Goal: Task Accomplishment & Management: Manage account settings

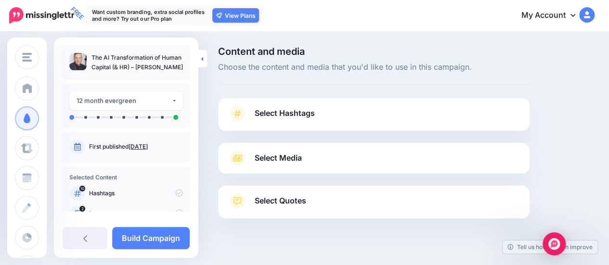
click at [297, 108] on span "Select Hashtags" at bounding box center [285, 113] width 60 height 13
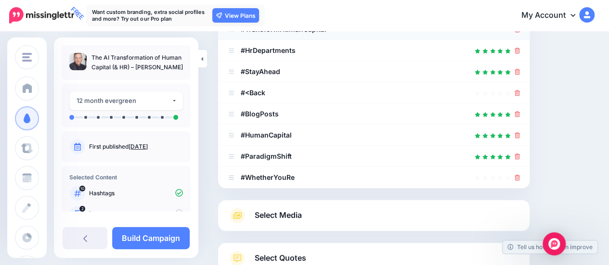
scroll to position [241, 0]
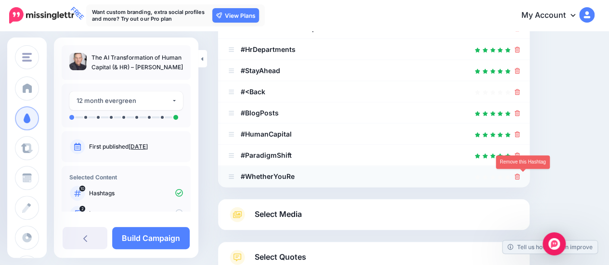
click at [520, 175] on icon at bounding box center [517, 177] width 5 height 6
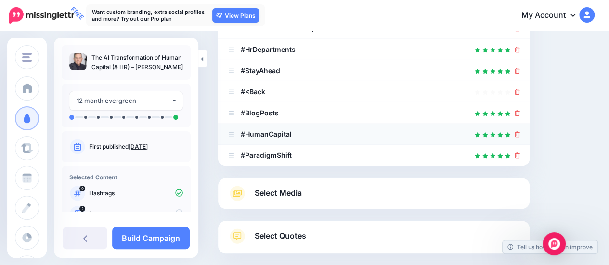
scroll to position [193, 0]
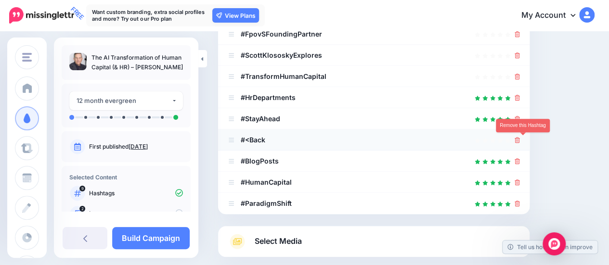
click at [520, 141] on icon at bounding box center [517, 140] width 5 height 6
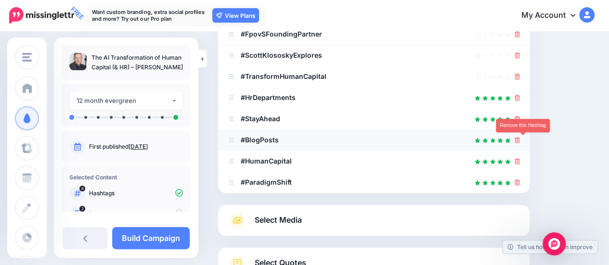
click at [520, 139] on icon at bounding box center [517, 140] width 5 height 6
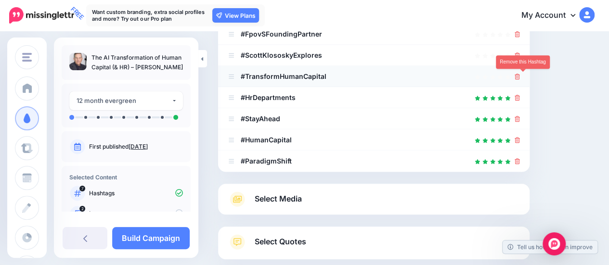
click at [520, 75] on icon at bounding box center [517, 77] width 5 height 6
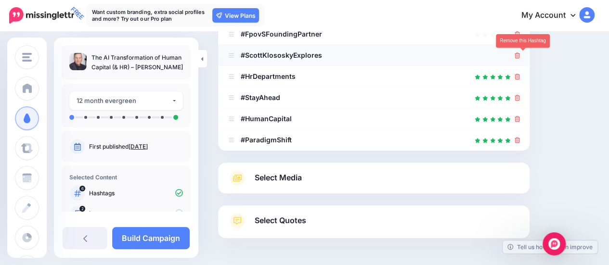
click at [520, 53] on icon at bounding box center [517, 56] width 5 height 6
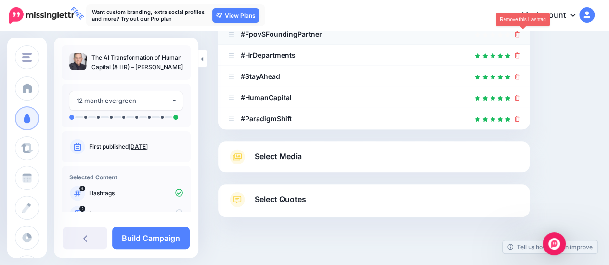
click at [520, 32] on icon at bounding box center [517, 34] width 5 height 6
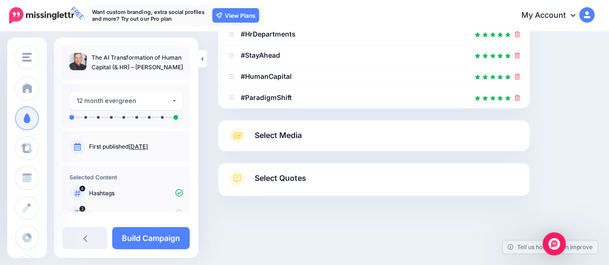
scroll to position [145, 0]
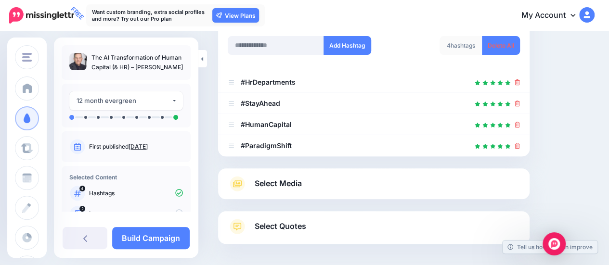
click at [292, 185] on span "Select Media" at bounding box center [278, 183] width 47 height 13
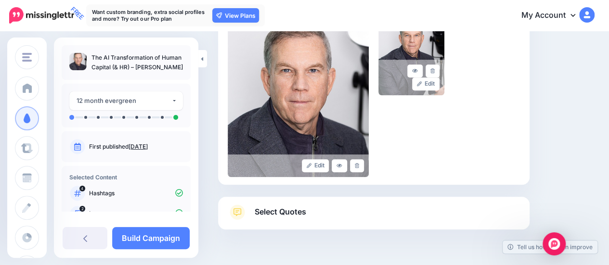
scroll to position [280, 0]
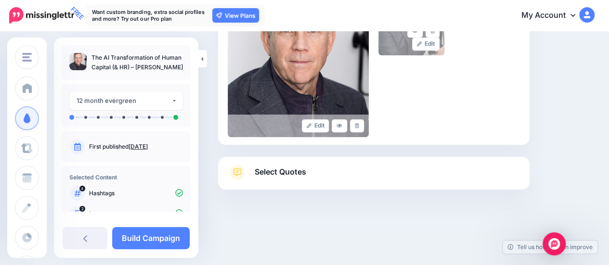
click at [270, 170] on span "Select Quotes" at bounding box center [281, 172] width 52 height 13
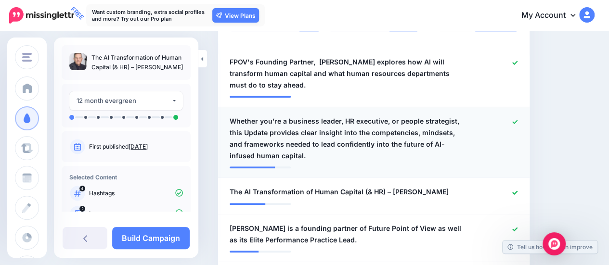
scroll to position [377, 0]
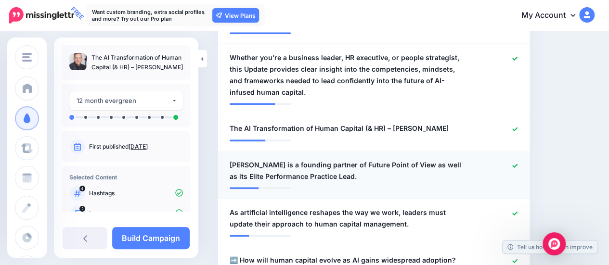
click at [518, 164] on icon at bounding box center [515, 166] width 5 height 4
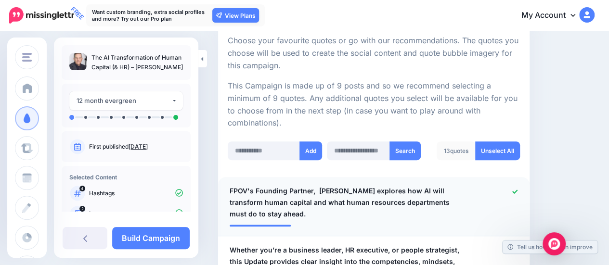
scroll to position [280, 0]
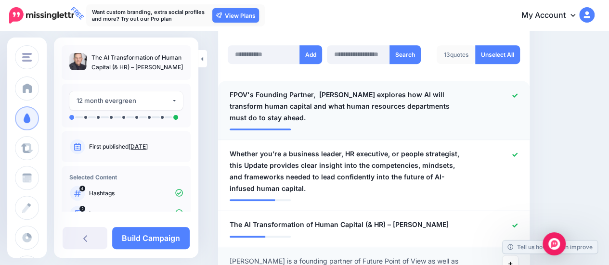
click at [355, 109] on span "FPOV's Founding Partner, [PERSON_NAME] explores how AI will transform human cap…" at bounding box center [349, 106] width 238 height 35
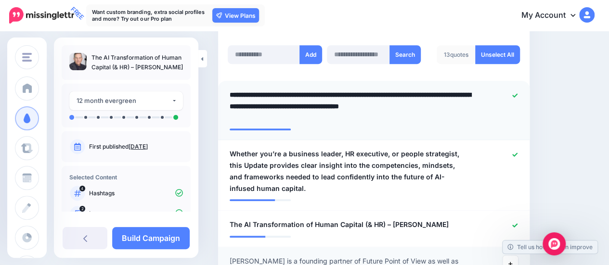
click at [389, 106] on textarea "**********" at bounding box center [351, 106] width 243 height 35
click at [452, 108] on textarea "**********" at bounding box center [351, 106] width 243 height 35
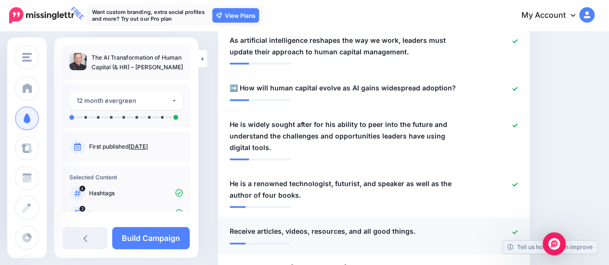
scroll to position [569, 0]
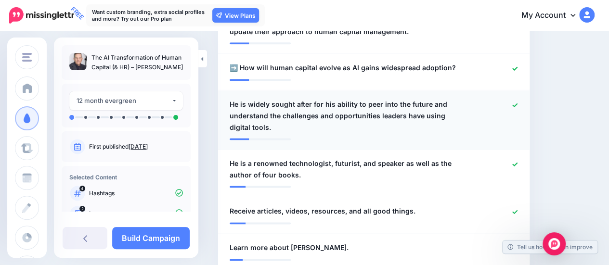
click at [518, 103] on icon at bounding box center [515, 105] width 5 height 5
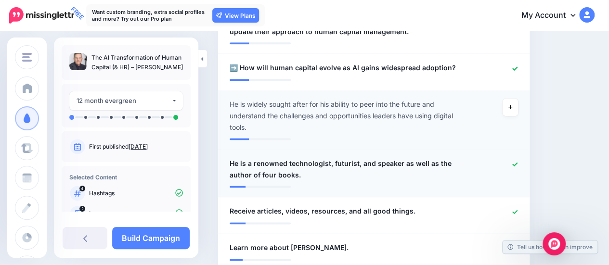
click at [518, 162] on icon at bounding box center [515, 164] width 5 height 5
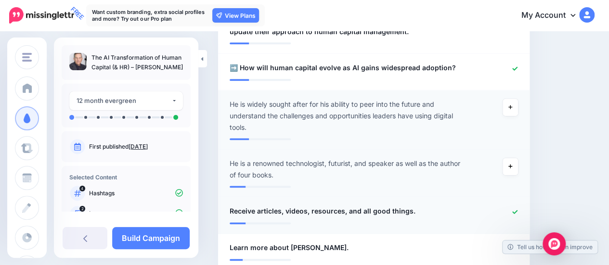
click at [518, 210] on icon at bounding box center [515, 212] width 5 height 4
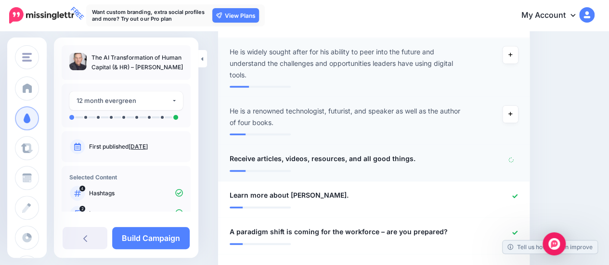
scroll to position [666, 0]
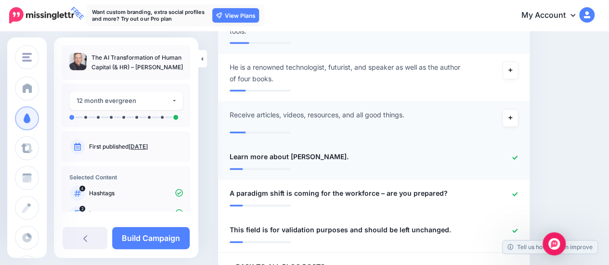
click at [518, 155] on icon at bounding box center [515, 157] width 5 height 5
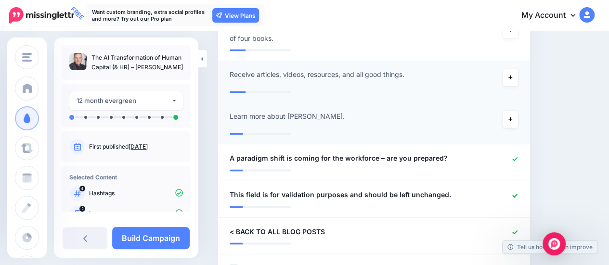
scroll to position [762, 0]
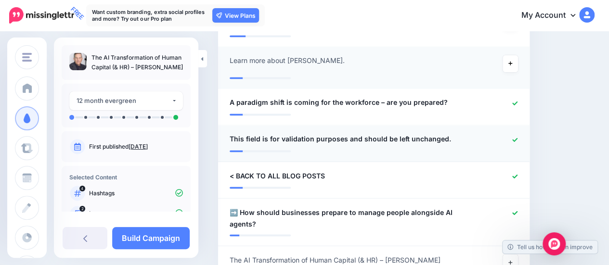
click at [518, 137] on icon at bounding box center [515, 139] width 5 height 5
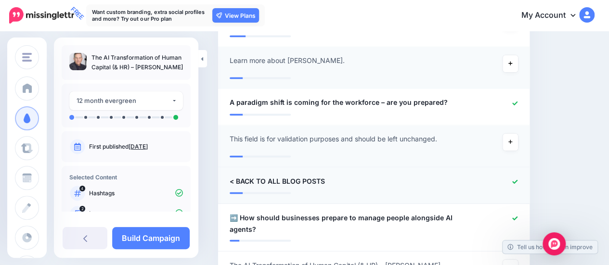
click at [518, 179] on icon at bounding box center [515, 181] width 5 height 5
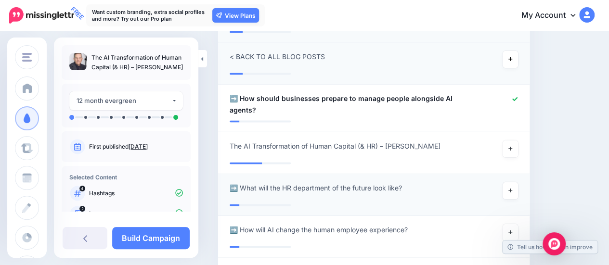
scroll to position [907, 0]
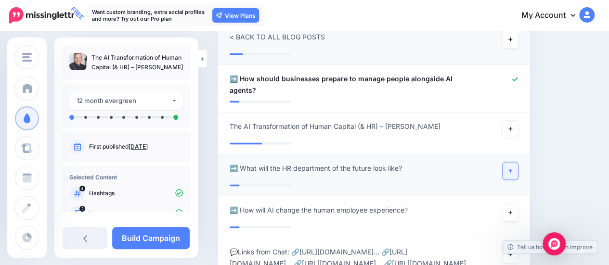
click at [518, 162] on link at bounding box center [510, 170] width 15 height 17
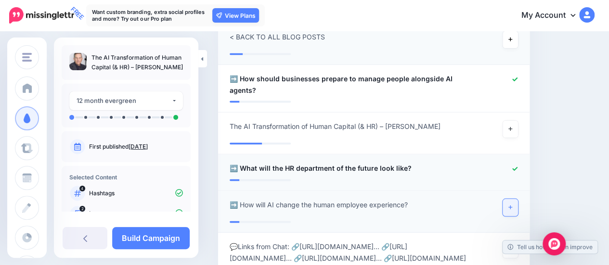
click at [513, 205] on icon at bounding box center [511, 207] width 4 height 5
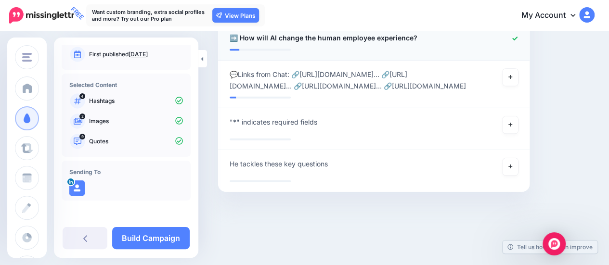
scroll to position [1086, 0]
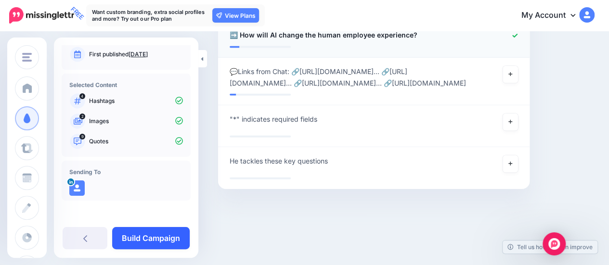
click at [150, 238] on link "Build Campaign" at bounding box center [151, 238] width 78 height 22
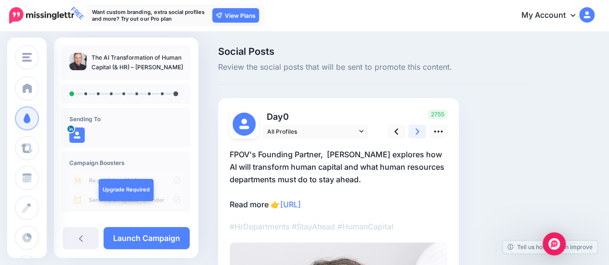
click at [417, 130] on icon at bounding box center [418, 132] width 4 height 6
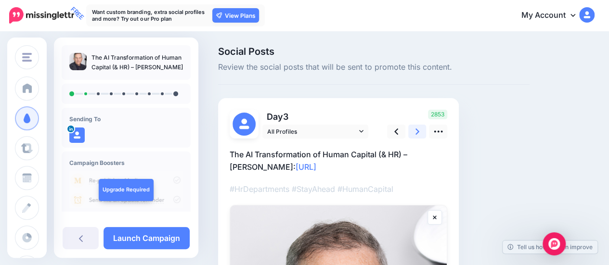
click at [417, 130] on icon at bounding box center [418, 132] width 4 height 6
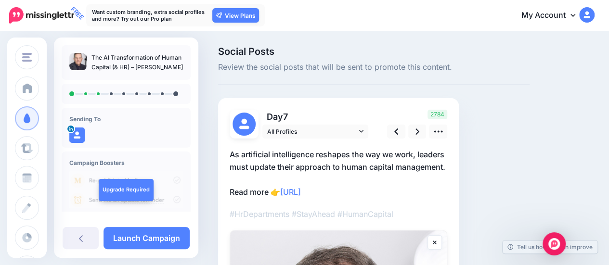
click at [378, 190] on p "As artificial intelligence reshapes the way we work, leaders must update their …" at bounding box center [339, 173] width 218 height 50
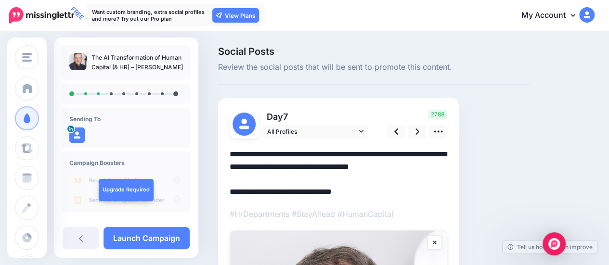
click at [231, 154] on textarea "**********" at bounding box center [339, 173] width 218 height 50
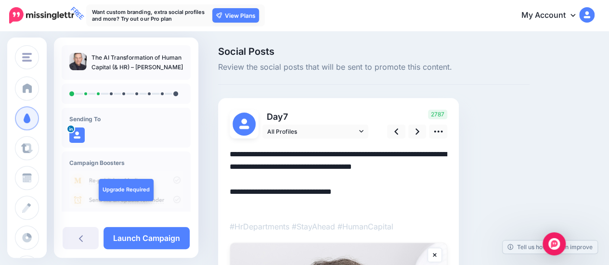
click at [284, 181] on textarea "**********" at bounding box center [339, 179] width 218 height 63
click at [416, 128] on icon at bounding box center [418, 132] width 4 height 10
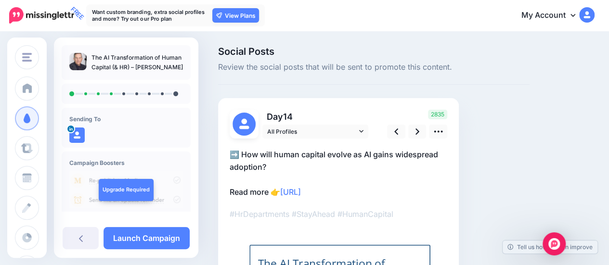
click at [243, 156] on p "➡️ How will human capital evolve as AI gains widespread adoption? Read more 👉 h…" at bounding box center [339, 173] width 218 height 50
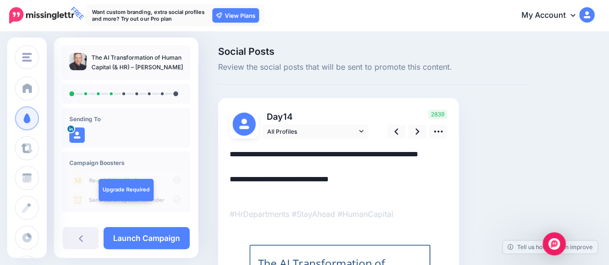
click at [242, 153] on textarea "**********" at bounding box center [339, 173] width 218 height 50
click at [267, 166] on textarea "**********" at bounding box center [339, 173] width 218 height 50
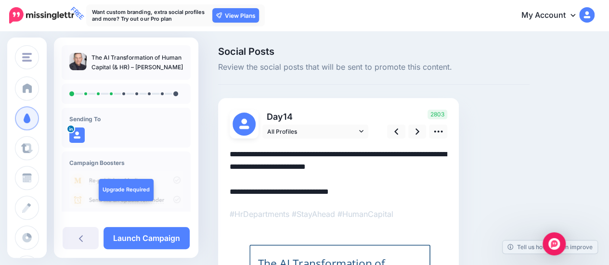
click at [235, 152] on textarea "**********" at bounding box center [339, 173] width 218 height 50
click at [269, 166] on textarea "**********" at bounding box center [339, 173] width 218 height 50
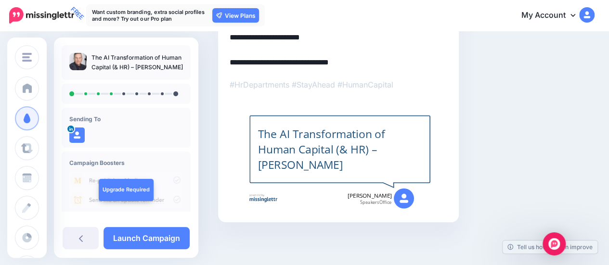
scroll to position [33, 0]
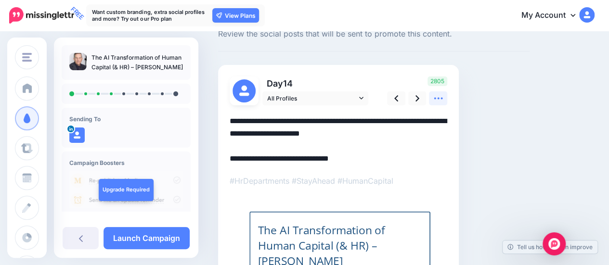
click at [442, 100] on icon at bounding box center [439, 98] width 10 height 10
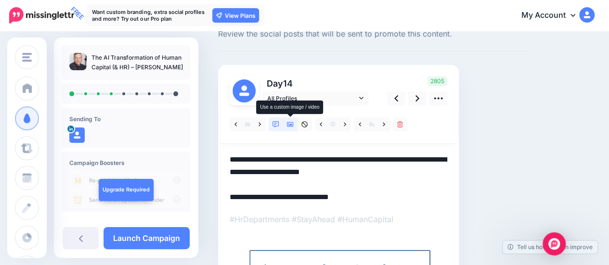
click at [290, 125] on icon at bounding box center [290, 124] width 7 height 5
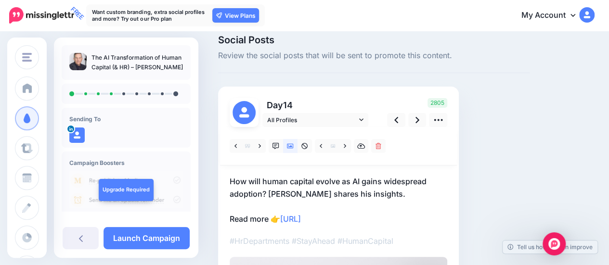
scroll to position [0, 0]
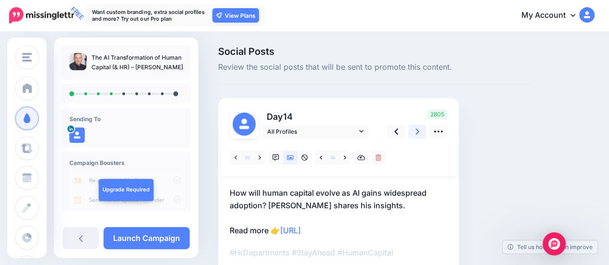
click at [418, 131] on icon at bounding box center [418, 132] width 4 height 6
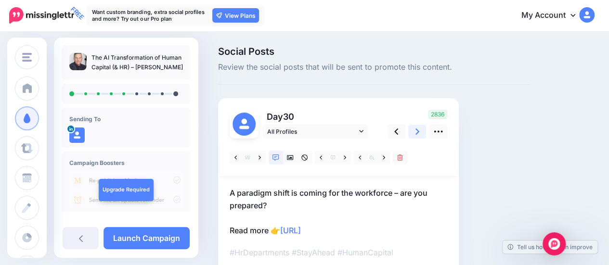
scroll to position [96, 0]
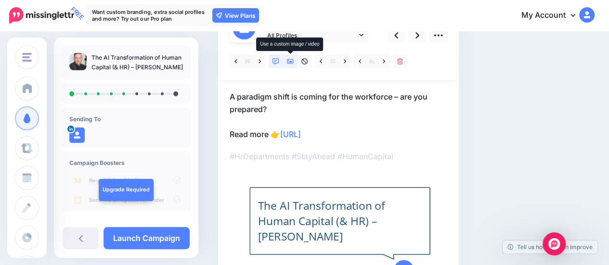
click at [291, 59] on icon at bounding box center [290, 61] width 7 height 7
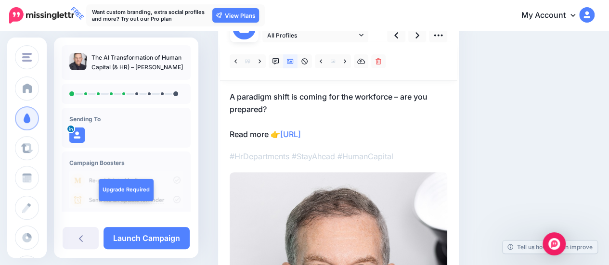
click at [274, 106] on p "A paradigm shift is coming for the workforce – are you prepared? Read more 👉 ht…" at bounding box center [339, 116] width 218 height 50
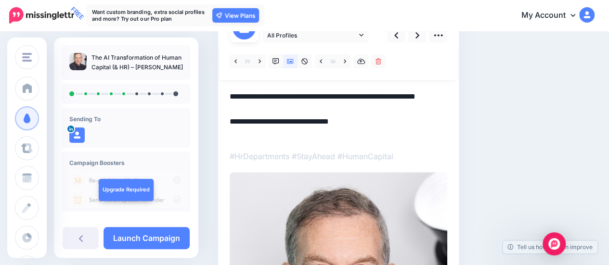
click at [269, 134] on textarea "**********" at bounding box center [339, 116] width 218 height 50
drag, startPoint x: 269, startPoint y: 135, endPoint x: 222, endPoint y: 134, distance: 47.2
click at [222, 134] on div "Day 30 All Profiles" at bounding box center [338, 233] width 241 height 463
click at [396, 35] on icon at bounding box center [397, 35] width 4 height 10
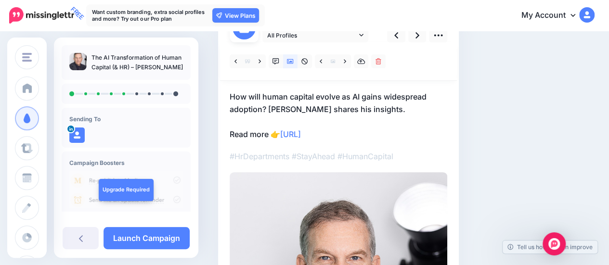
click at [269, 133] on p "How will human capital evolve as AI gains widespread adoption? Scott Klososky s…" at bounding box center [339, 116] width 218 height 50
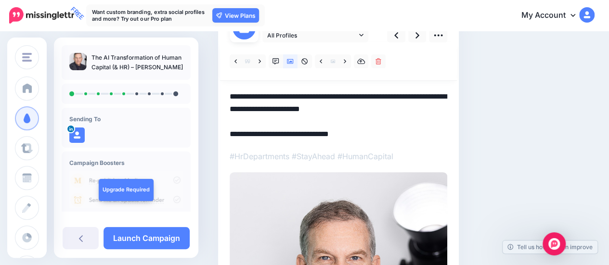
drag, startPoint x: 269, startPoint y: 134, endPoint x: 220, endPoint y: 136, distance: 49.2
click at [220, 136] on div "Day 14 All Profiles" at bounding box center [338, 256] width 241 height 509
click at [396, 36] on icon at bounding box center [397, 35] width 4 height 6
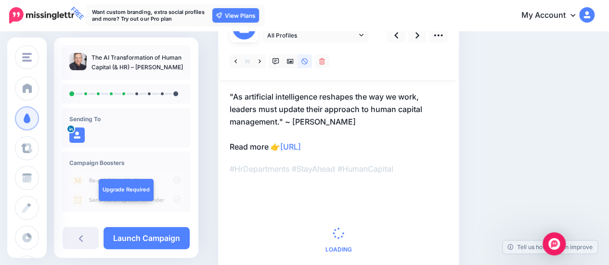
click at [268, 145] on p ""As artificial intelligence reshapes the way we work, leaders must update their…" at bounding box center [339, 122] width 218 height 63
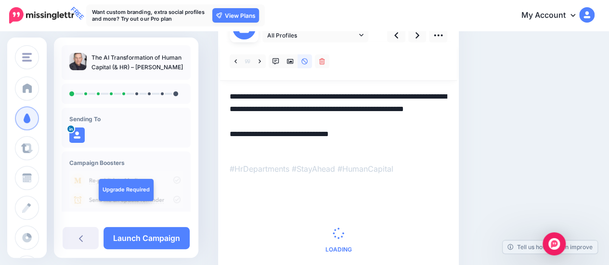
scroll to position [0, 0]
drag, startPoint x: 272, startPoint y: 142, endPoint x: 203, endPoint y: 150, distance: 68.9
click at [203, 150] on div "Social Posts Review the social posts that will be sent to promote this content.…" at bounding box center [304, 143] width 609 height 414
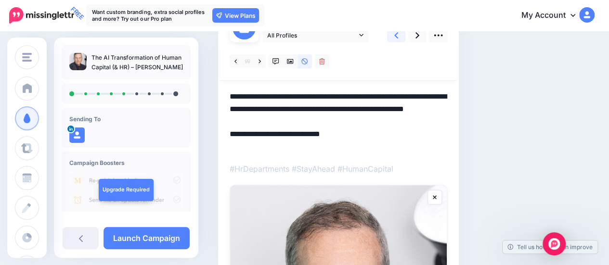
click at [397, 35] on icon at bounding box center [397, 35] width 4 height 10
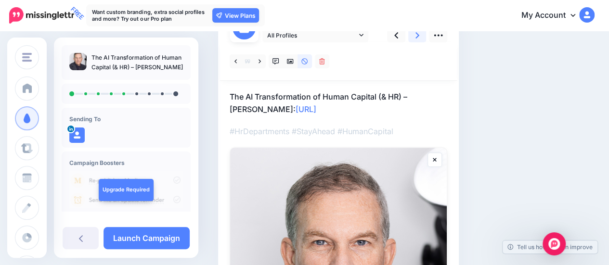
click at [415, 34] on link at bounding box center [418, 35] width 18 height 14
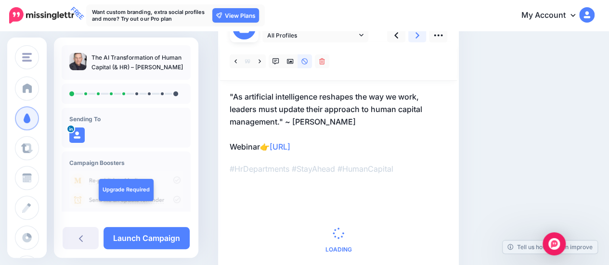
click at [415, 34] on link at bounding box center [418, 35] width 18 height 14
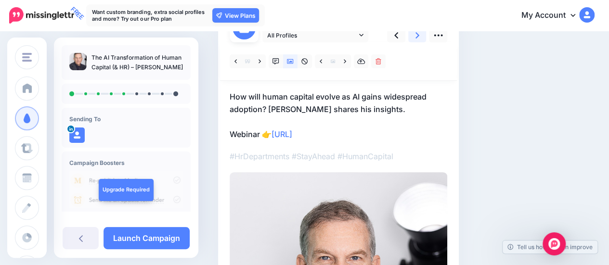
click at [415, 34] on link at bounding box center [418, 35] width 18 height 14
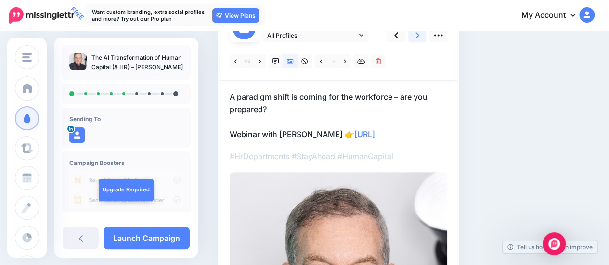
click at [415, 34] on link at bounding box center [418, 35] width 18 height 14
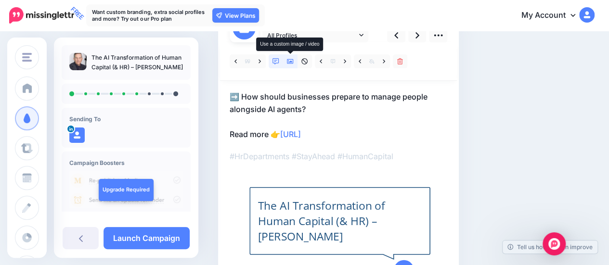
click at [291, 59] on icon at bounding box center [290, 61] width 7 height 5
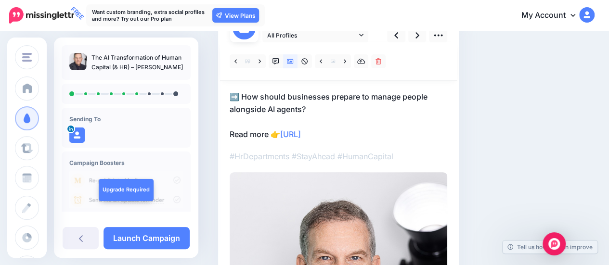
click at [242, 95] on p "➡️ How should businesses prepare to manage people alongside AI agents? Read mor…" at bounding box center [339, 116] width 218 height 50
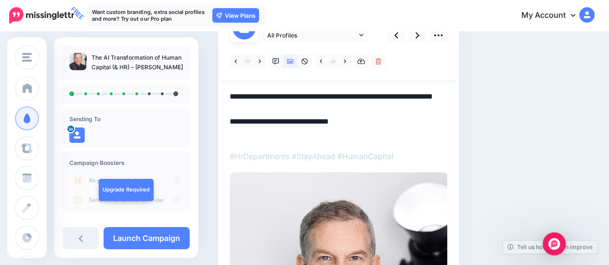
click at [243, 96] on textarea "**********" at bounding box center [339, 116] width 218 height 50
drag, startPoint x: 269, startPoint y: 134, endPoint x: 202, endPoint y: 137, distance: 66.6
click at [202, 137] on div "Social Posts Review the social posts that will be sent to promote this content.…" at bounding box center [304, 245] width 609 height 618
click at [420, 37] on link at bounding box center [418, 35] width 18 height 14
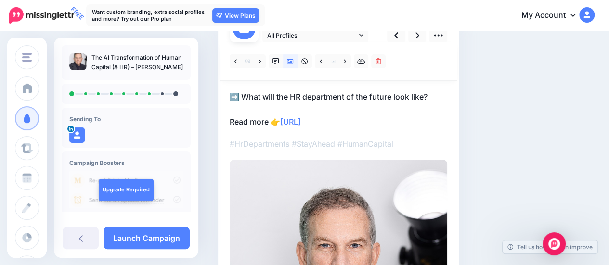
click at [250, 103] on p "➡️ What will the HR department of the future look like? Read more 👉 https://ltt…" at bounding box center [339, 110] width 218 height 38
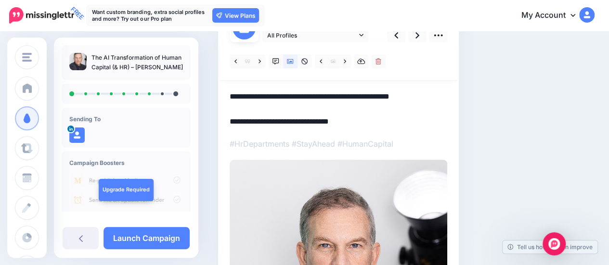
click at [245, 94] on textarea "**********" at bounding box center [339, 110] width 218 height 38
drag, startPoint x: 269, startPoint y: 122, endPoint x: 228, endPoint y: 120, distance: 41.0
click at [228, 120] on div "Day 180 All Profiles" at bounding box center [338, 250] width 241 height 496
click at [421, 95] on textarea "**********" at bounding box center [339, 110] width 218 height 38
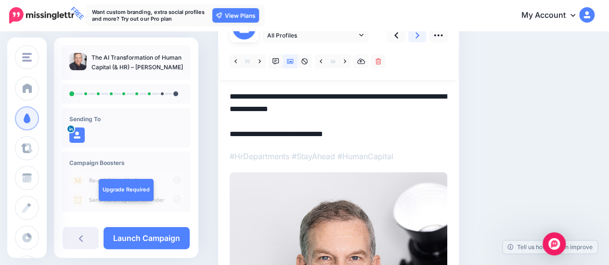
click at [416, 33] on icon at bounding box center [418, 35] width 4 height 6
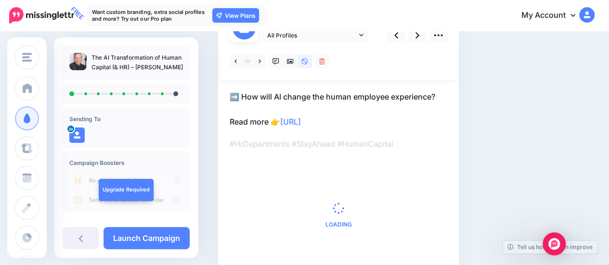
click at [245, 108] on p "➡️ How will AI change the human employee experience? Read more 👉 https://lttr.a…" at bounding box center [339, 110] width 218 height 38
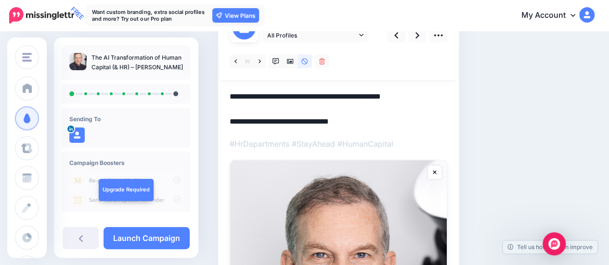
click at [244, 94] on textarea "**********" at bounding box center [339, 110] width 218 height 38
drag, startPoint x: 270, startPoint y: 122, endPoint x: 217, endPoint y: 122, distance: 53.0
click at [217, 122] on div "Social Posts Review the social posts that will be sent to promote this content.…" at bounding box center [374, 233] width 326 height 567
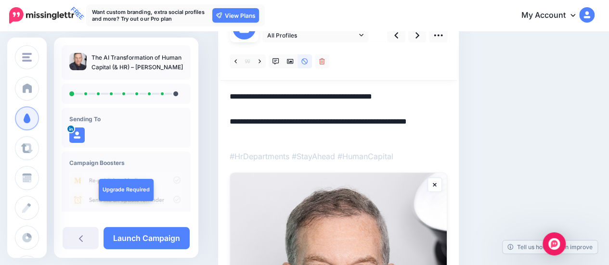
drag, startPoint x: 367, startPoint y: 120, endPoint x: 394, endPoint y: 140, distance: 33.4
click at [370, 122] on textarea "**********" at bounding box center [339, 116] width 218 height 50
click at [418, 32] on icon at bounding box center [418, 35] width 4 height 10
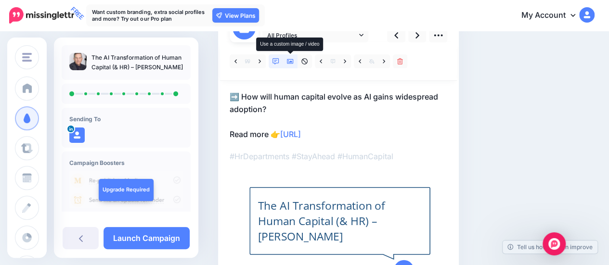
click at [292, 60] on icon at bounding box center [290, 61] width 7 height 7
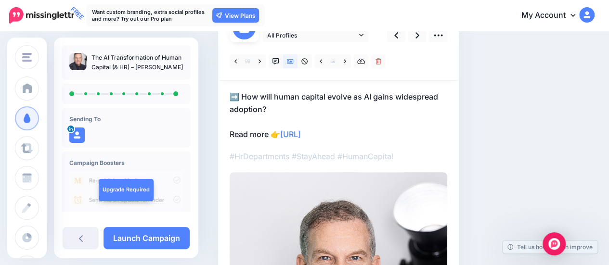
click at [240, 97] on p "➡️ How will human capital evolve as AI gains widespread adoption? Read more 👉 h…" at bounding box center [339, 116] width 218 height 50
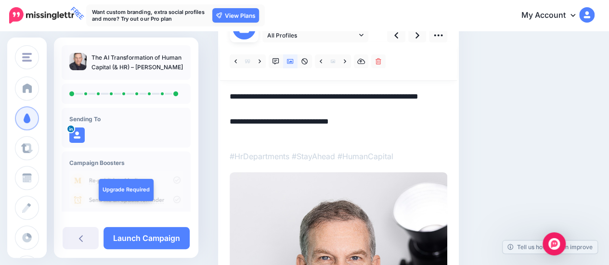
click at [243, 95] on textarea "**********" at bounding box center [339, 116] width 218 height 50
drag, startPoint x: 269, startPoint y: 134, endPoint x: 223, endPoint y: 130, distance: 46.0
click at [223, 134] on div "Day 365 All Profiles" at bounding box center [338, 256] width 241 height 509
click at [269, 107] on textarea "**********" at bounding box center [339, 116] width 218 height 50
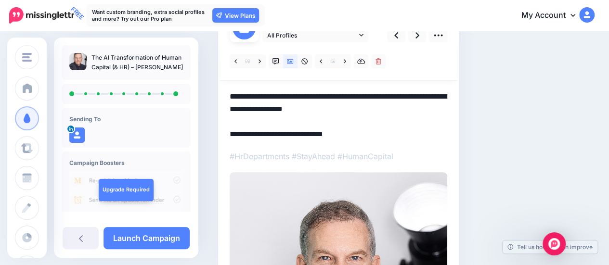
drag, startPoint x: 261, startPoint y: 132, endPoint x: 227, endPoint y: 134, distance: 33.8
click at [227, 134] on div "Day 365 All Profiles" at bounding box center [338, 256] width 241 height 509
click at [262, 134] on textarea "**********" at bounding box center [339, 116] width 218 height 50
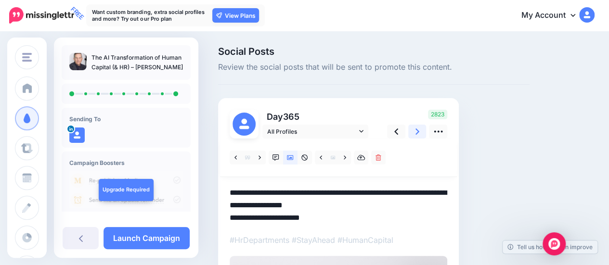
type textarea "**********"
click at [417, 130] on icon at bounding box center [418, 132] width 4 height 6
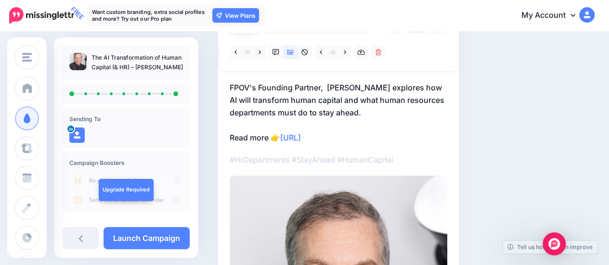
scroll to position [193, 0]
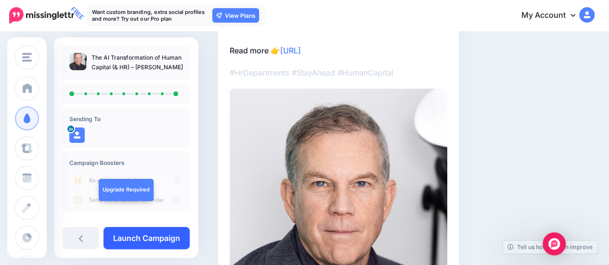
click at [148, 238] on link "Launch Campaign" at bounding box center [147, 238] width 86 height 22
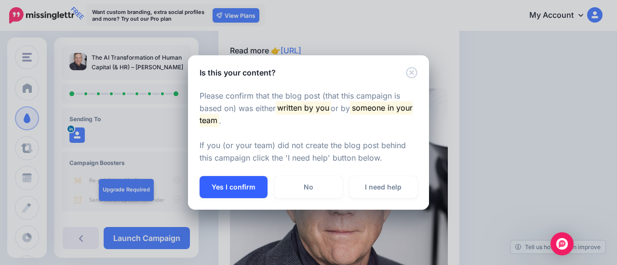
click at [248, 184] on button "Yes I confirm" at bounding box center [233, 187] width 68 height 22
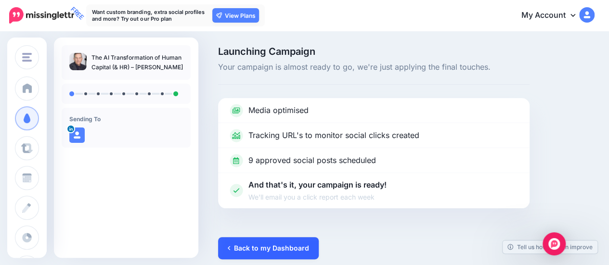
click at [274, 246] on link "Back to my Dashboard" at bounding box center [268, 249] width 101 height 22
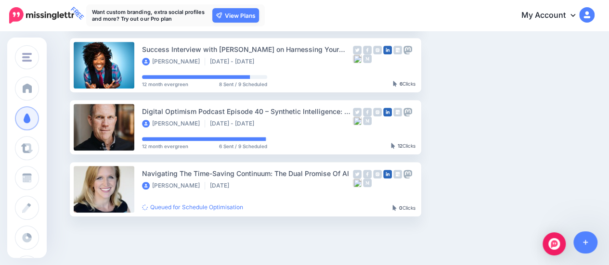
scroll to position [289, 0]
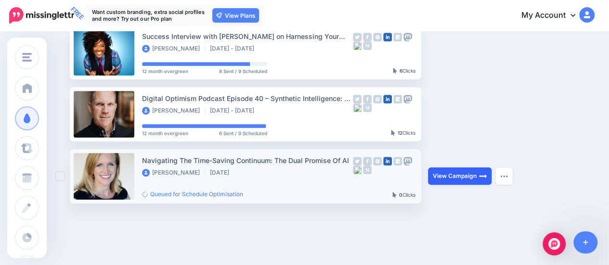
click at [450, 176] on link "View Campaign" at bounding box center [460, 176] width 64 height 17
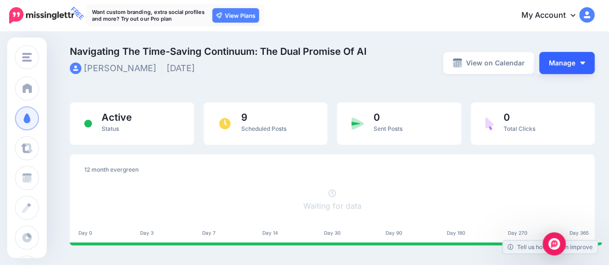
click at [585, 63] on img "button" at bounding box center [583, 63] width 5 height 3
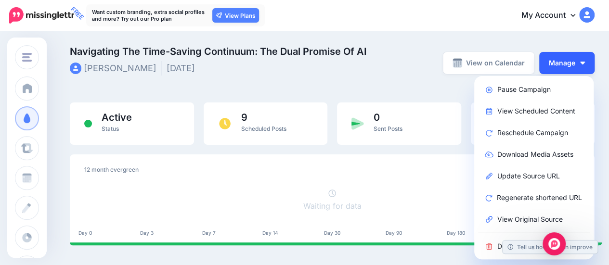
click at [590, 65] on button "Manage" at bounding box center [567, 63] width 55 height 22
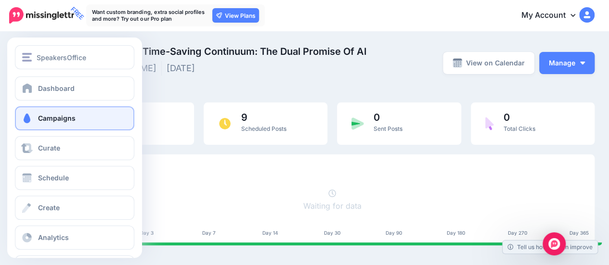
click at [64, 124] on link "Campaigns" at bounding box center [74, 118] width 119 height 24
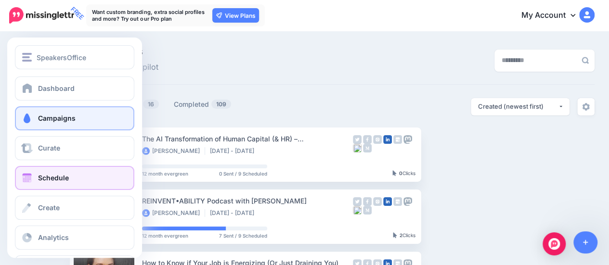
click at [52, 177] on span "Schedule" at bounding box center [53, 178] width 31 height 8
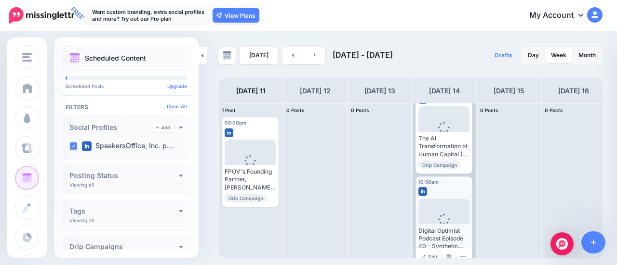
scroll to position [46, 0]
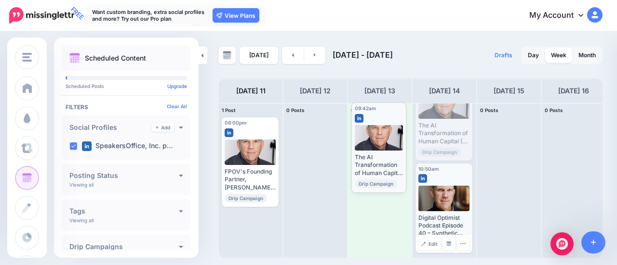
drag, startPoint x: 442, startPoint y: 124, endPoint x: 378, endPoint y: 156, distance: 71.5
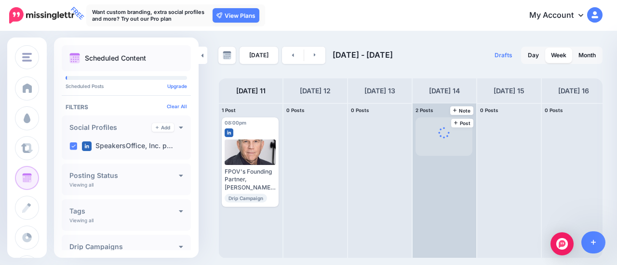
scroll to position [0, 0]
click at [444, 173] on div "09:42am [DATE] 09:42am The AI Transformation of Human Capital (& HR) – [PERSON_…" at bounding box center [444, 181] width 64 height 155
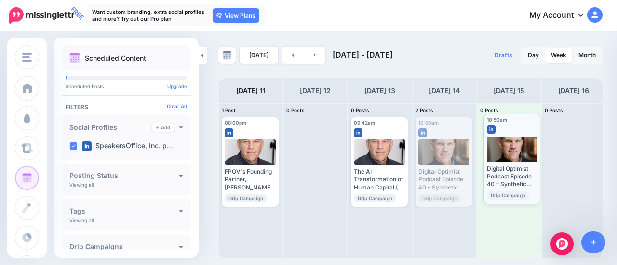
drag, startPoint x: 454, startPoint y: 151, endPoint x: 522, endPoint y: 148, distance: 68.0
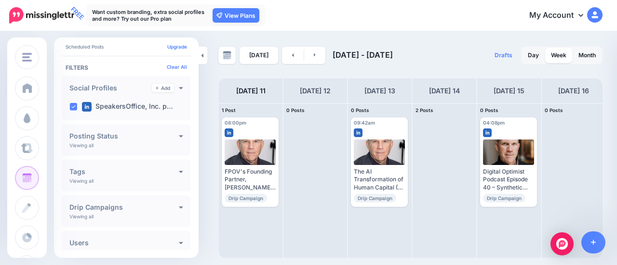
scroll to position [75, 0]
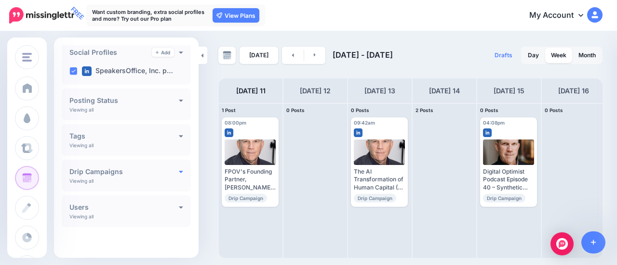
click at [179, 173] on icon at bounding box center [181, 171] width 4 height 7
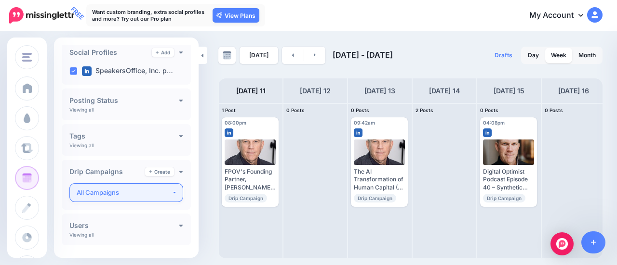
click at [169, 193] on button "All Campaigns" at bounding box center [126, 193] width 114 height 19
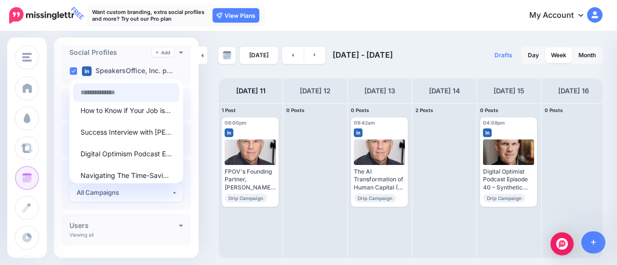
scroll to position [76, 0]
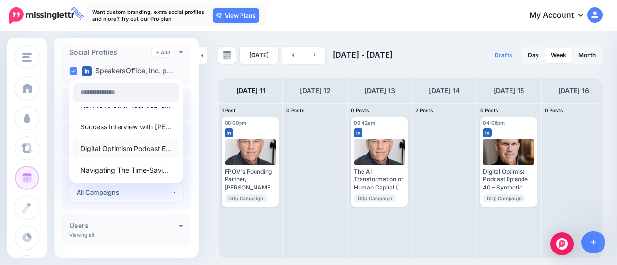
click at [132, 146] on span "Digital Optimism Podcast Episode 40 – Synthetic Intelligence: A Better Definiti…" at bounding box center [126, 149] width 92 height 12
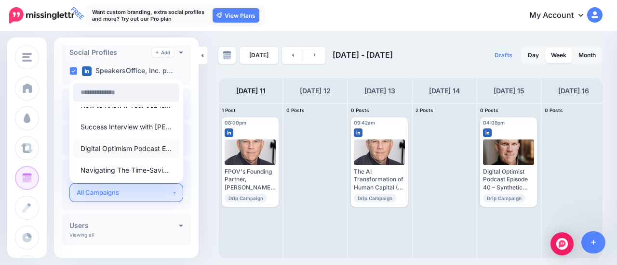
select select "********"
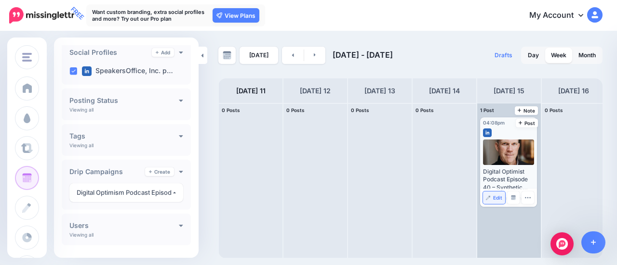
click at [490, 196] on img at bounding box center [488, 198] width 5 height 5
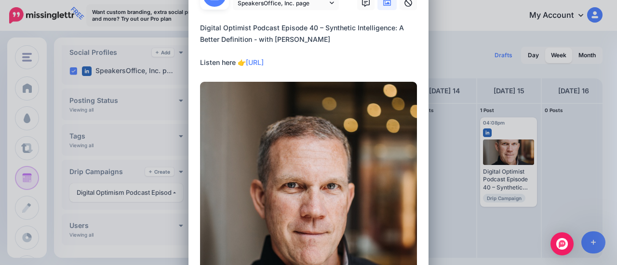
scroll to position [0, 0]
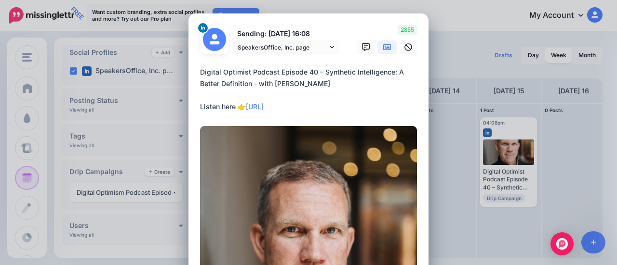
click at [383, 49] on icon at bounding box center [387, 47] width 8 height 6
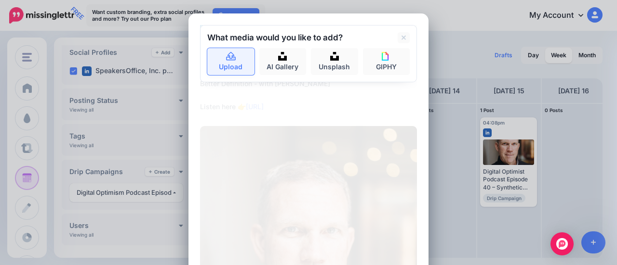
click at [225, 60] on icon at bounding box center [230, 57] width 11 height 9
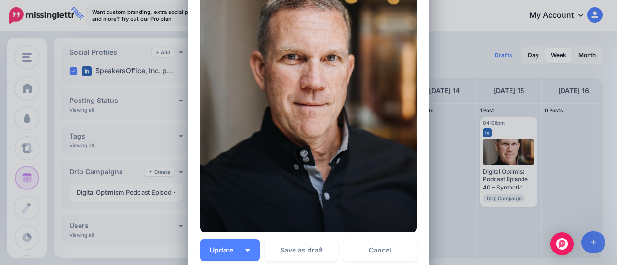
scroll to position [316, 0]
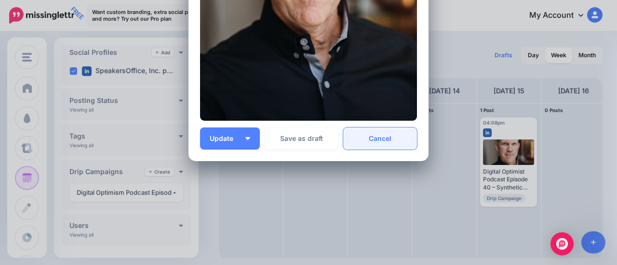
click at [375, 140] on link "Cancel" at bounding box center [380, 139] width 74 height 22
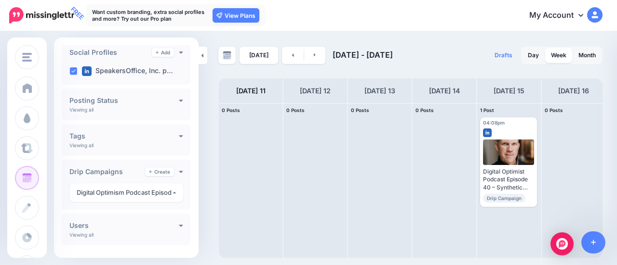
scroll to position [0, 0]
